Goal: Task Accomplishment & Management: Use online tool/utility

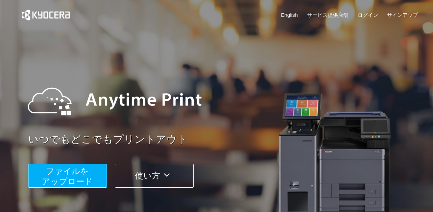
click at [81, 184] on span "ファイルを ​​アップロード" at bounding box center [67, 176] width 51 height 20
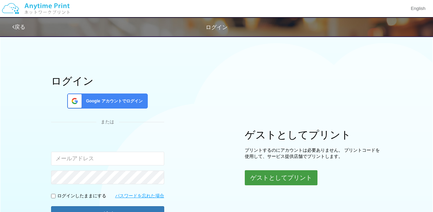
click at [274, 176] on button "ゲストとしてプリント" at bounding box center [281, 177] width 73 height 15
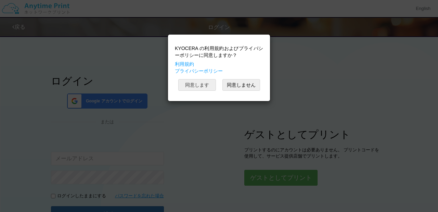
click at [200, 83] on button "同意します" at bounding box center [197, 85] width 38 height 12
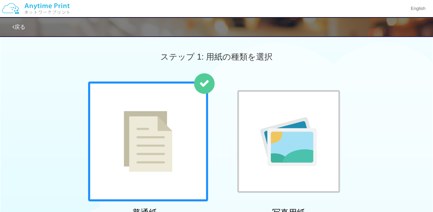
click at [153, 132] on img at bounding box center [148, 141] width 49 height 61
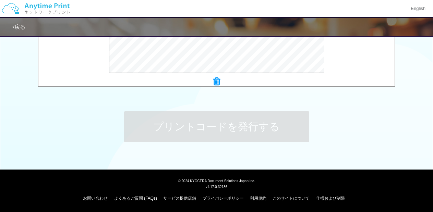
scroll to position [171, 0]
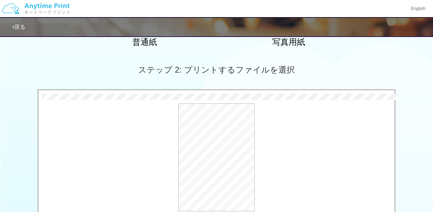
click at [327, 69] on div "ステップ 2: プリントするファイルを選択" at bounding box center [216, 69] width 433 height 39
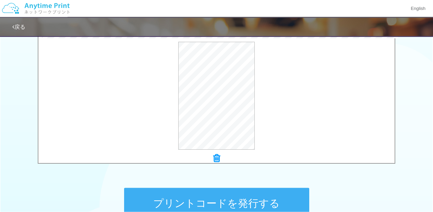
scroll to position [210, 0]
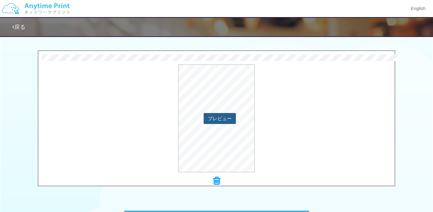
click at [214, 121] on button "プレビュー" at bounding box center [219, 118] width 32 height 11
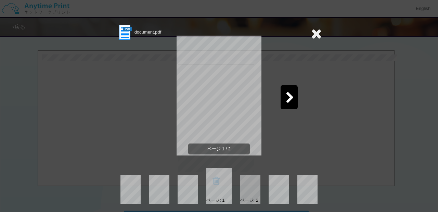
click at [248, 188] on div at bounding box center [250, 189] width 20 height 29
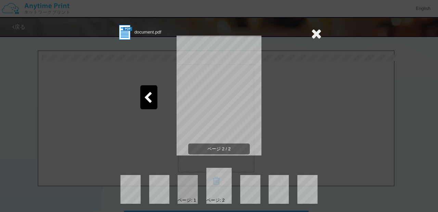
click at [185, 188] on div at bounding box center [188, 189] width 20 height 29
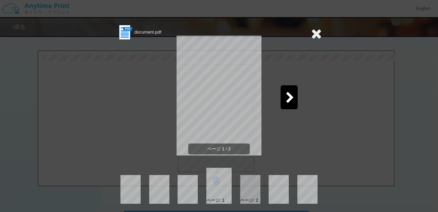
click at [317, 33] on icon at bounding box center [316, 34] width 11 height 14
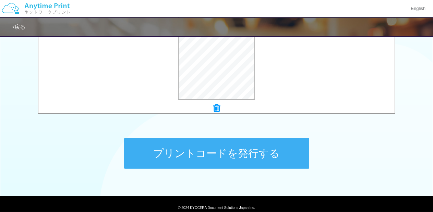
scroll to position [308, 0]
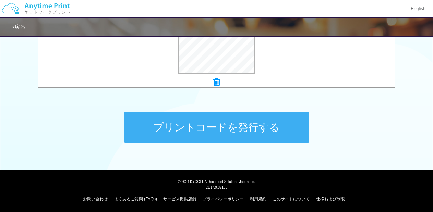
click at [253, 129] on button "プリントコードを発行する" at bounding box center [216, 127] width 185 height 31
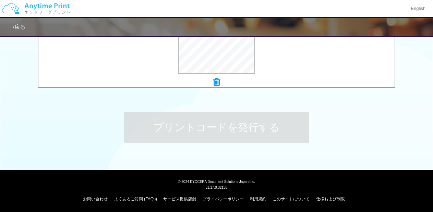
scroll to position [0, 0]
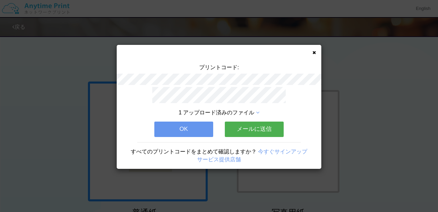
click at [194, 126] on button "OK" at bounding box center [183, 129] width 59 height 15
